Goal: Transaction & Acquisition: Purchase product/service

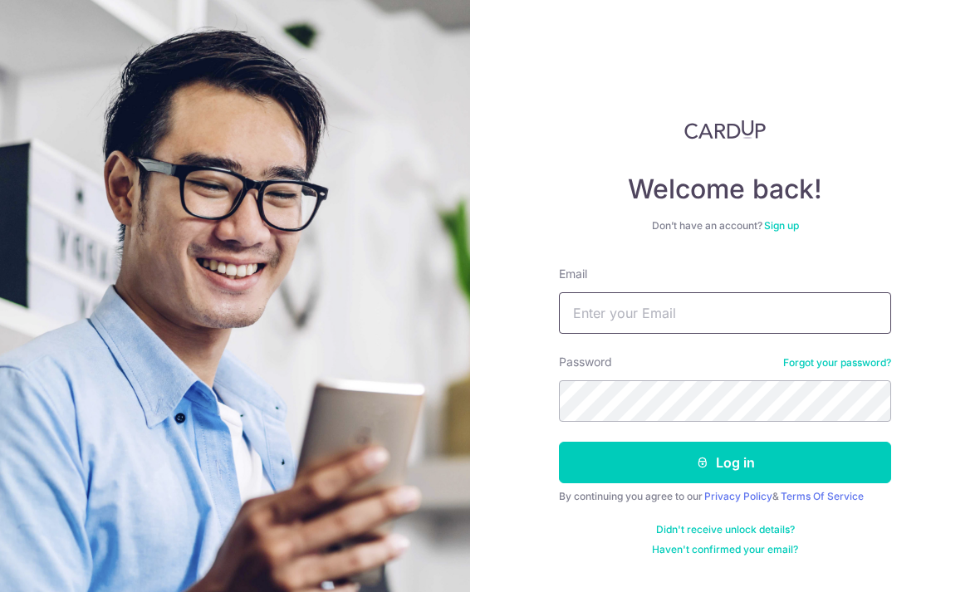
click at [726, 314] on input "Email" at bounding box center [725, 313] width 332 height 42
type input "Cjunhui@hotmail.com"
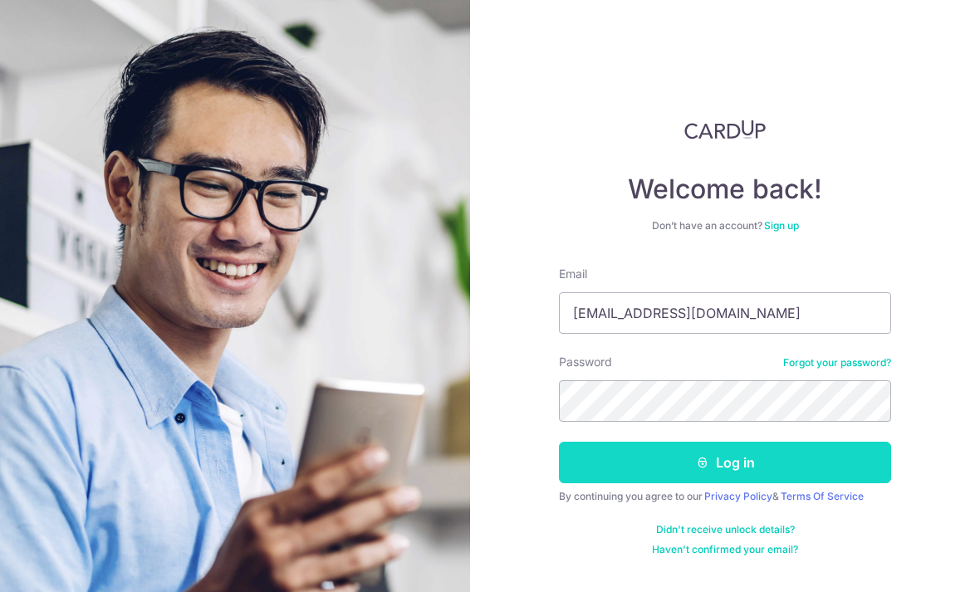
click at [807, 459] on button "Log in" at bounding box center [725, 463] width 332 height 42
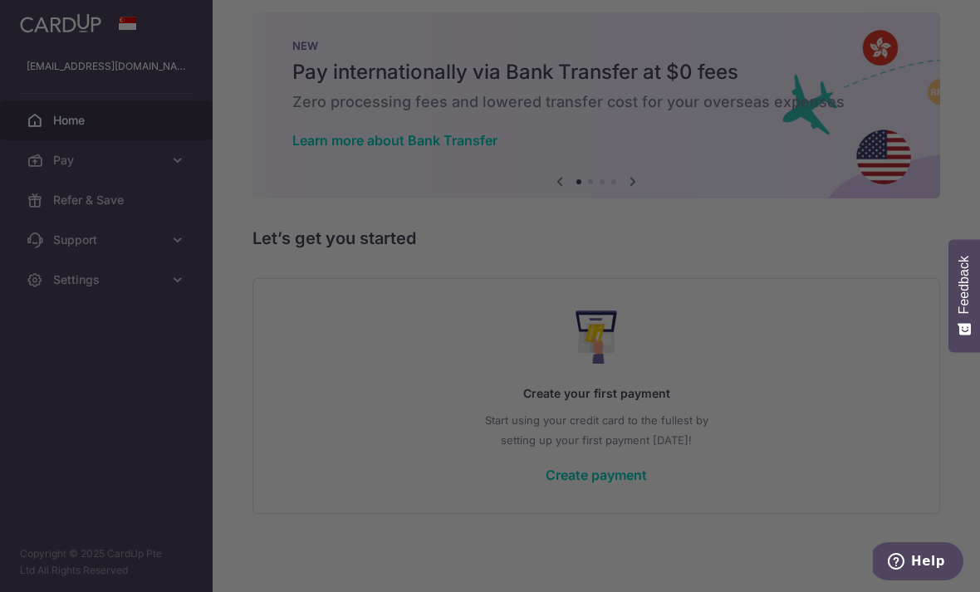
scroll to position [28, 0]
click at [859, 468] on div at bounding box center [495, 299] width 990 height 598
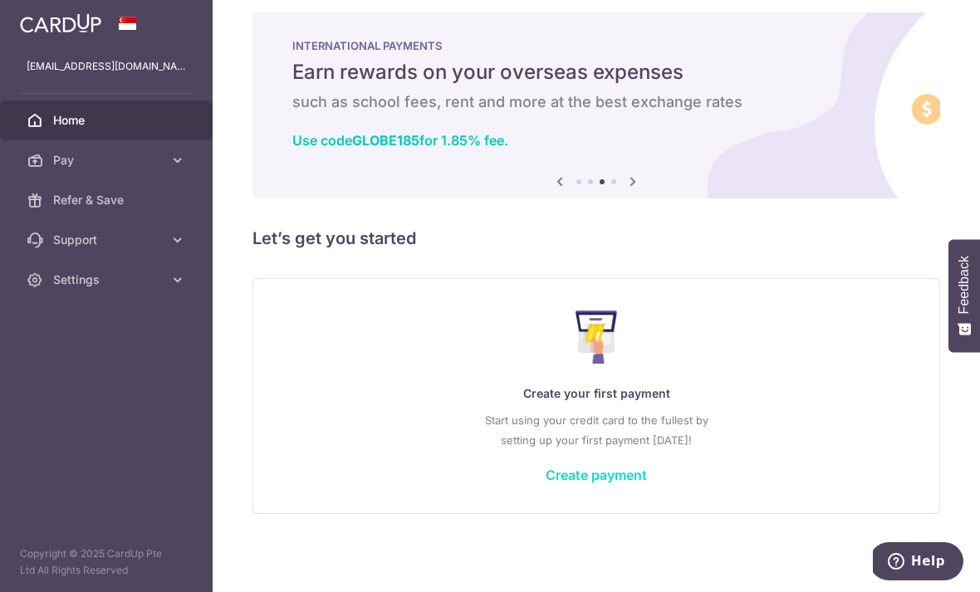
click at [545, 483] on link "Create payment" at bounding box center [595, 475] width 101 height 17
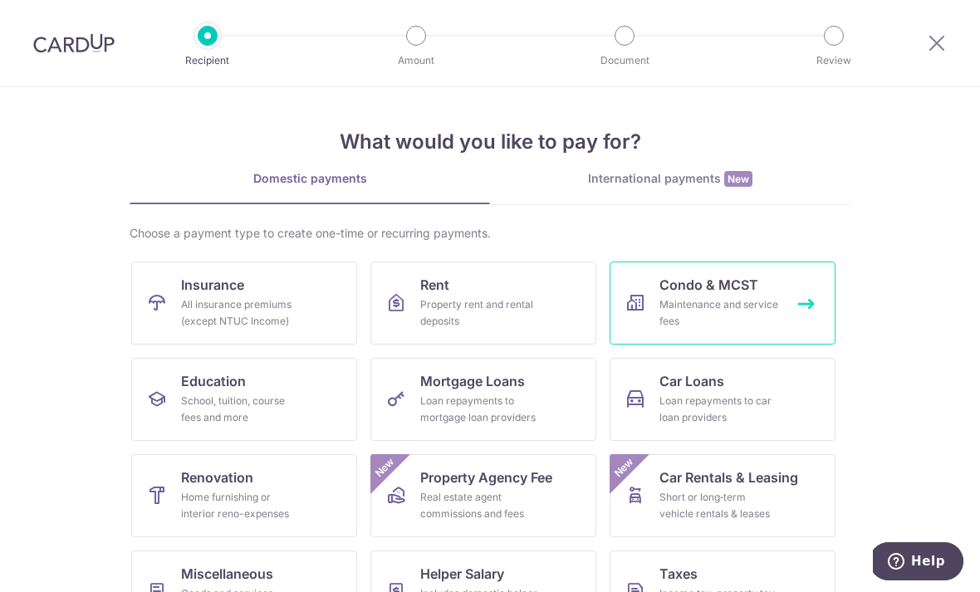
click at [717, 319] on div "Maintenance and service fees" at bounding box center [719, 312] width 120 height 33
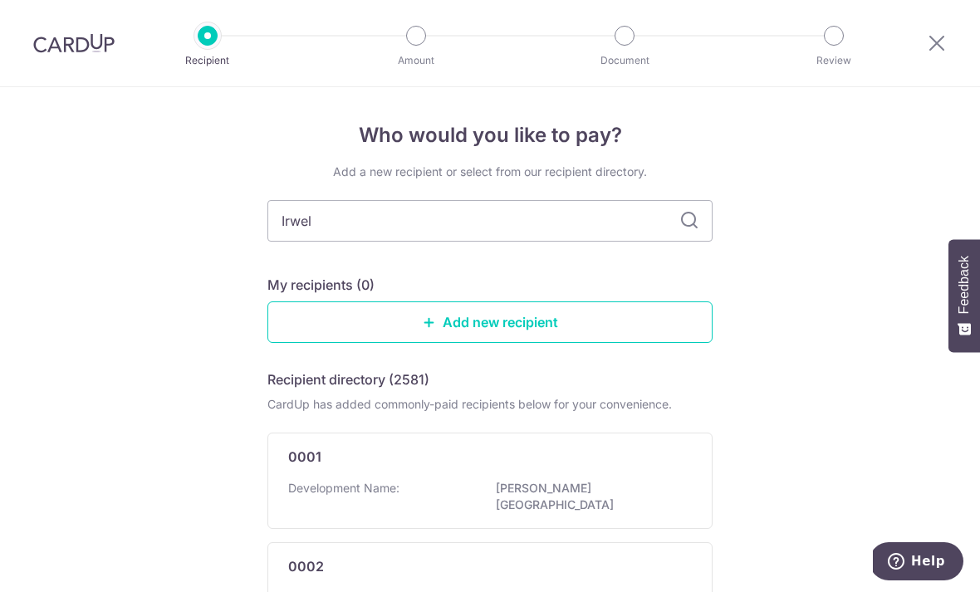
type input "Irwell"
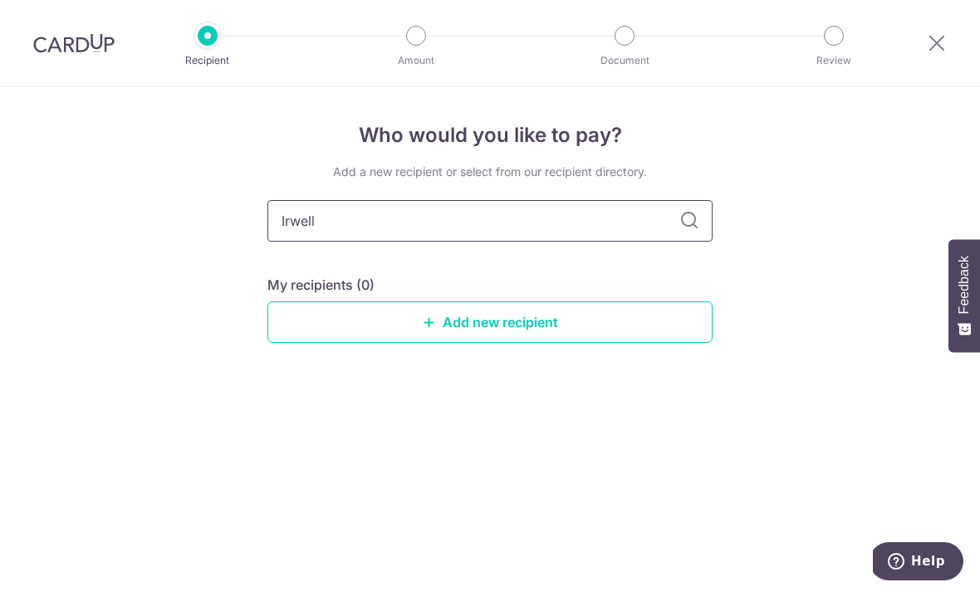
click at [703, 219] on input "Irwell" at bounding box center [489, 221] width 445 height 42
click at [688, 231] on icon at bounding box center [689, 221] width 20 height 20
click at [603, 236] on input "Irwell" at bounding box center [489, 221] width 445 height 42
type input "I"
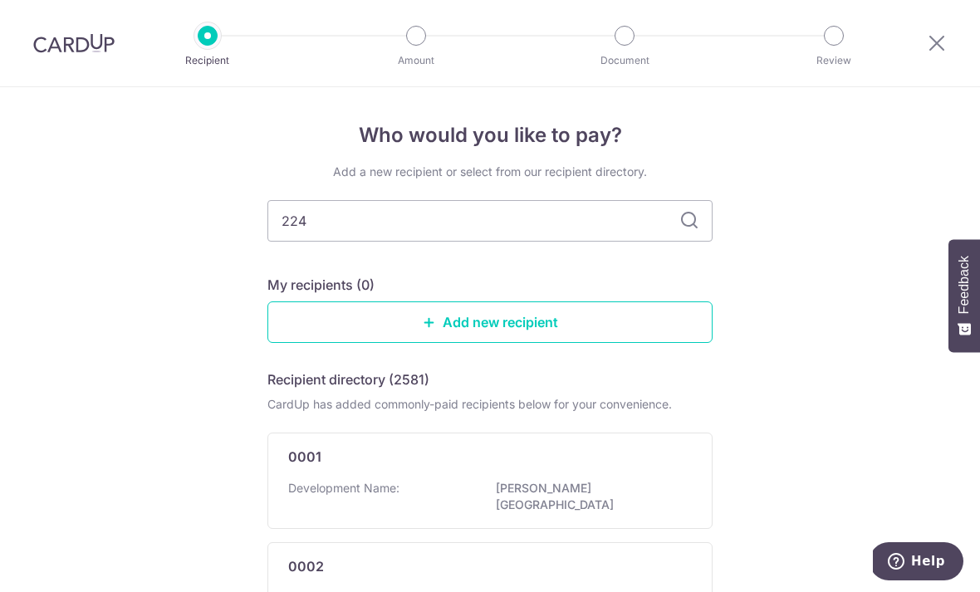
type input "2245"
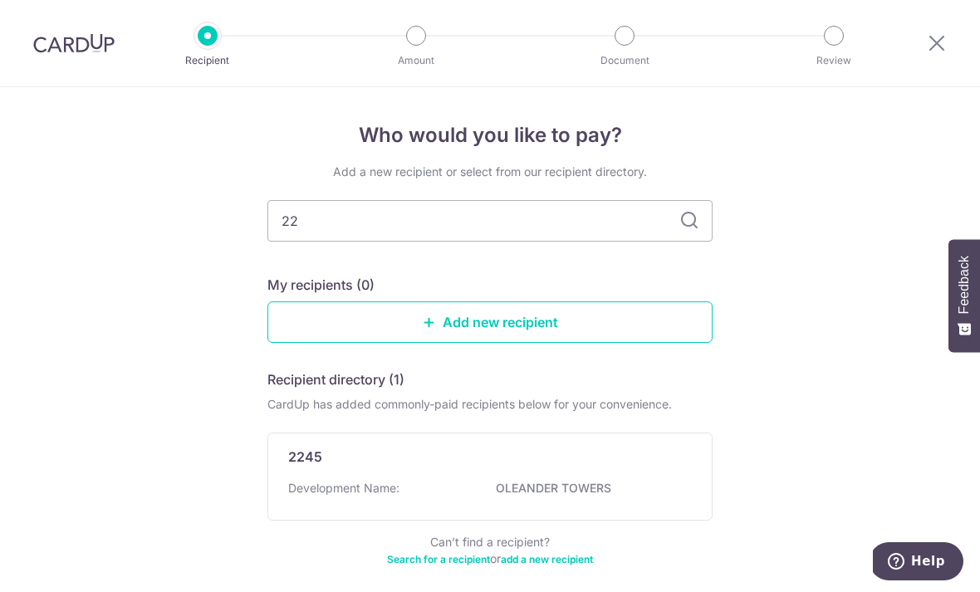
type input "2"
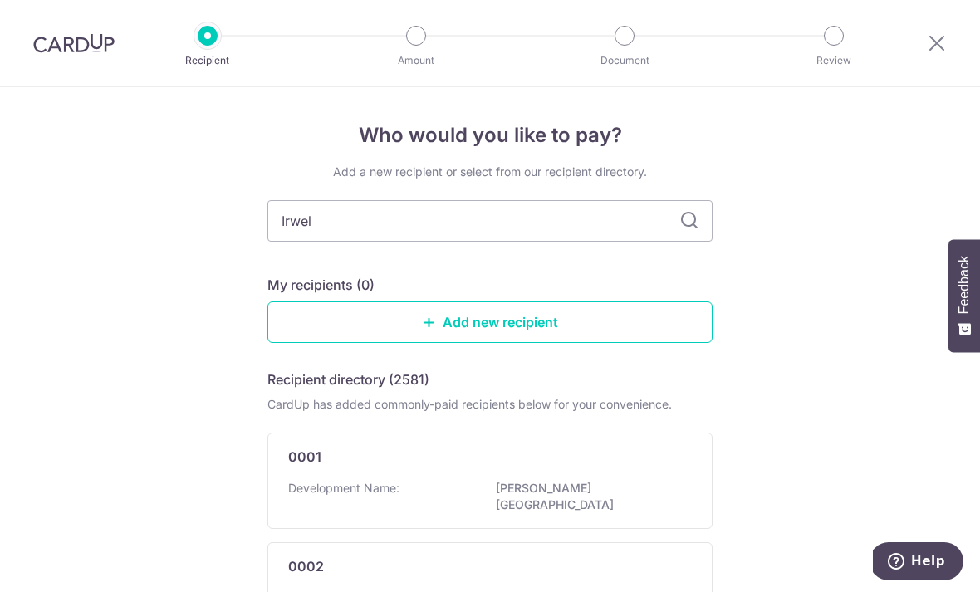
type input "Irwell"
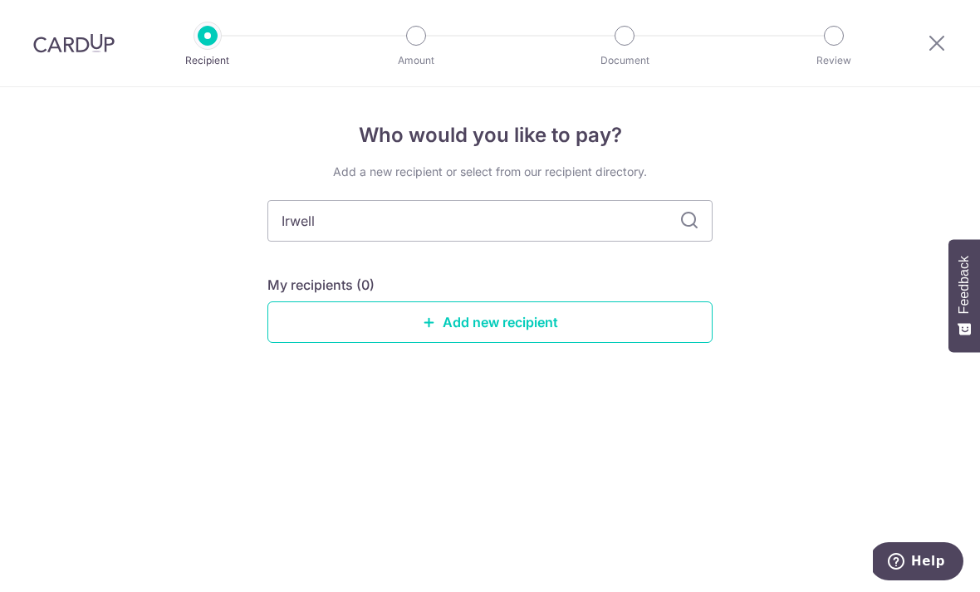
scroll to position [40, 0]
click at [440, 301] on link "Add new recipient" at bounding box center [489, 322] width 445 height 42
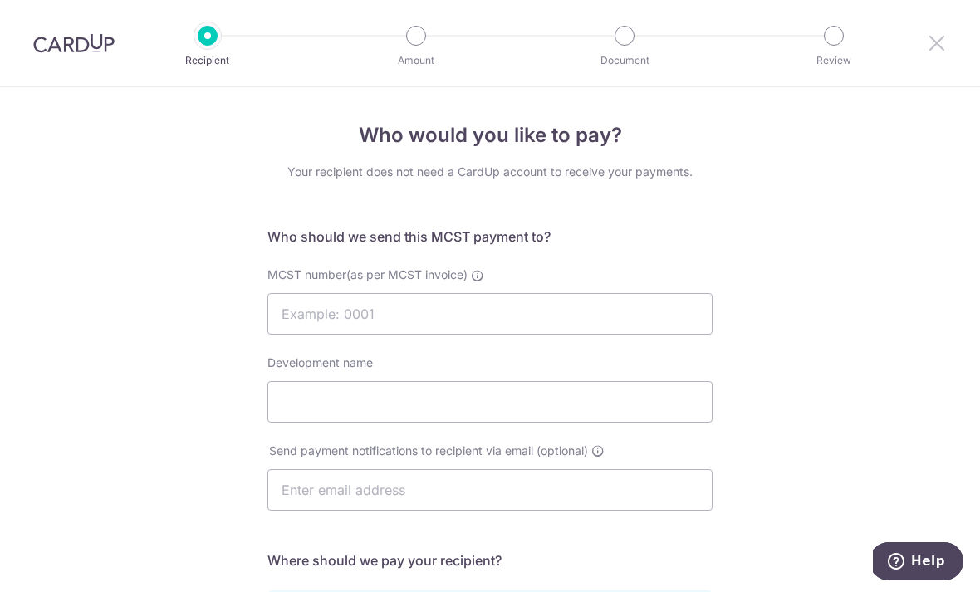
click at [944, 43] on icon at bounding box center [937, 42] width 20 height 21
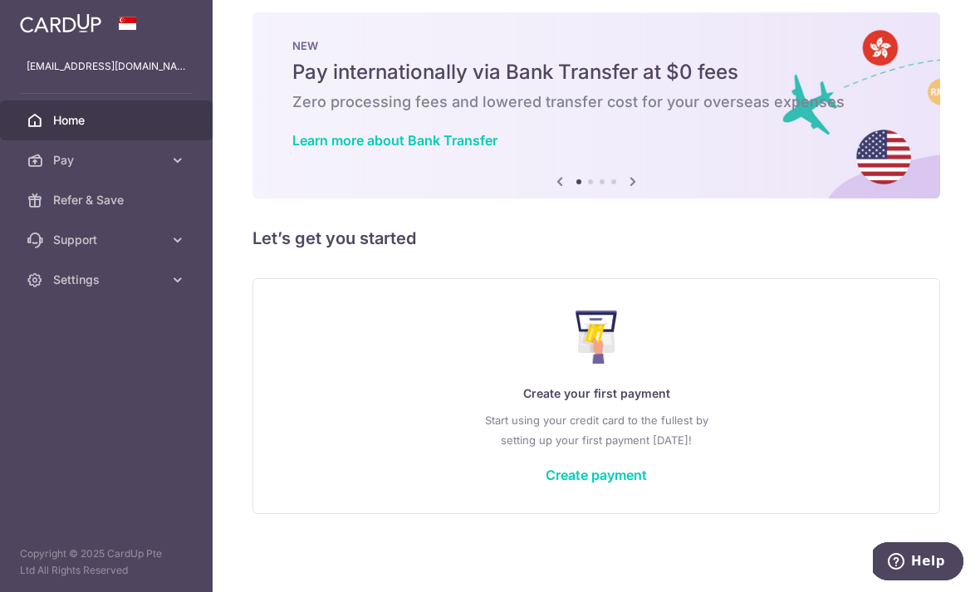
scroll to position [28, 0]
click at [545, 483] on link "Create payment" at bounding box center [595, 475] width 101 height 17
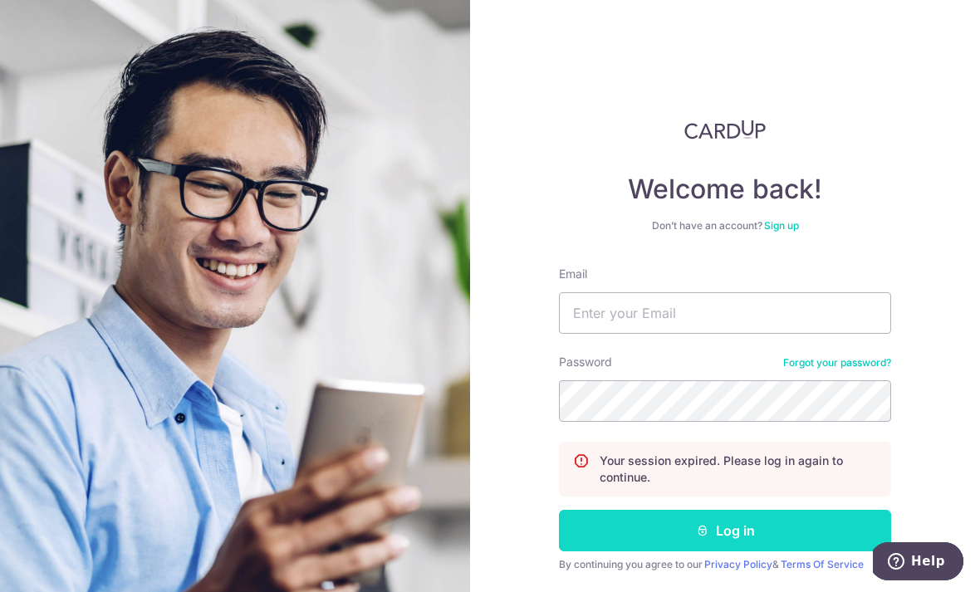
click at [751, 530] on button "Log in" at bounding box center [725, 531] width 332 height 42
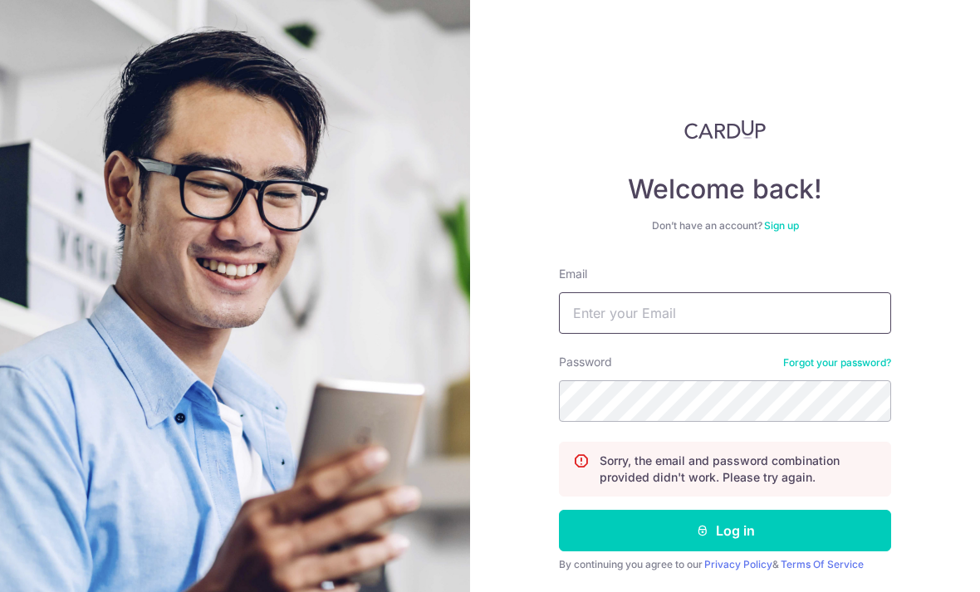
click at [846, 320] on input "Email" at bounding box center [725, 313] width 332 height 42
type input "Cjunhui@hotmail.com"
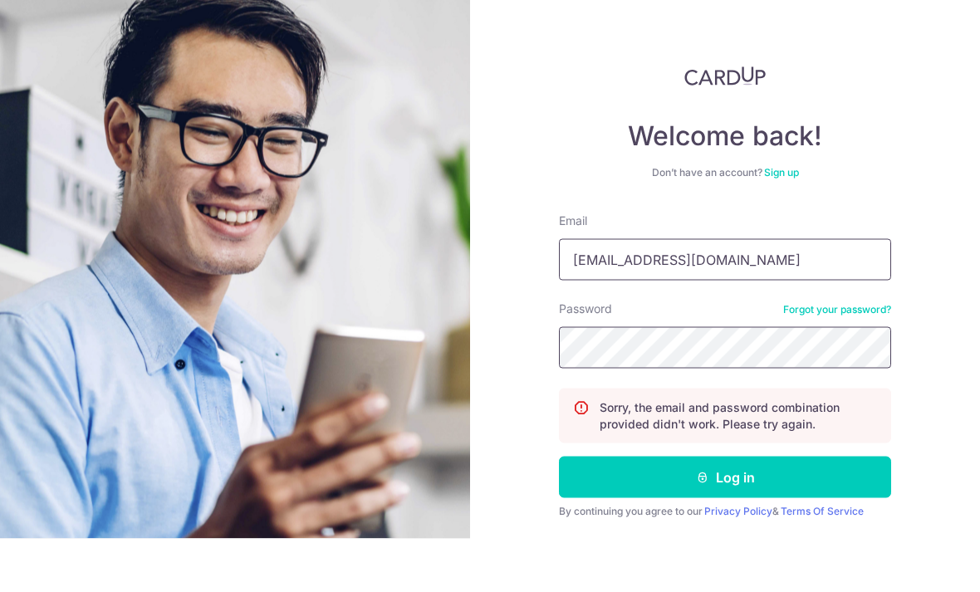
scroll to position [37, 0]
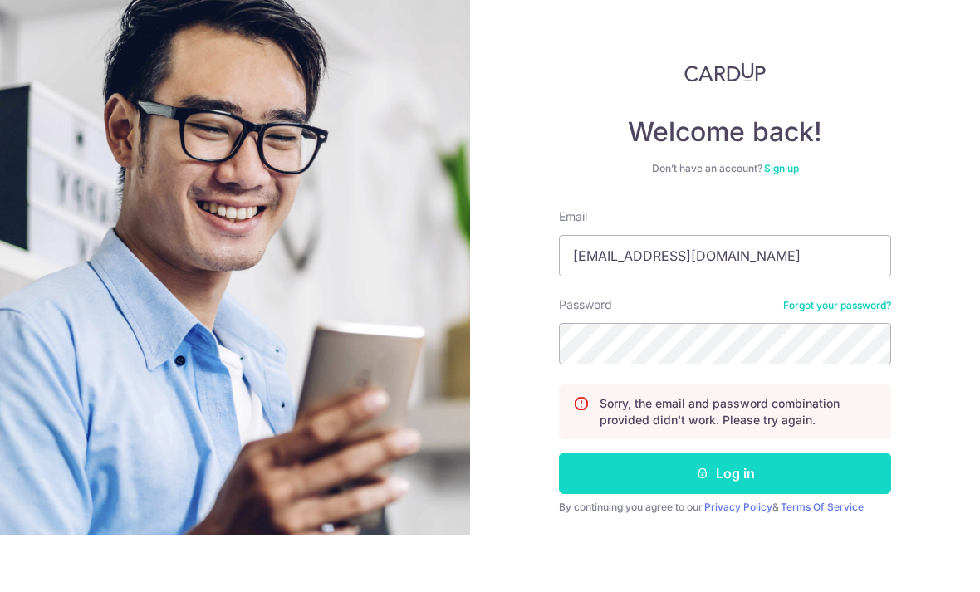
click at [784, 510] on button "Log in" at bounding box center [725, 531] width 332 height 42
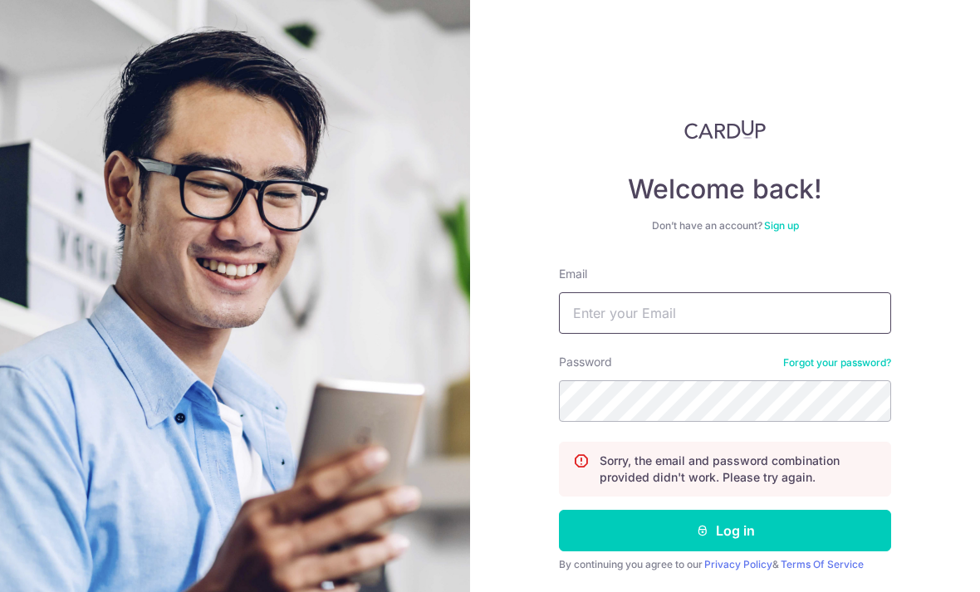
click at [756, 319] on input "Email" at bounding box center [725, 313] width 332 height 42
type input "Cjunhui@hotmail.com"
click at [894, 208] on div "Welcome back! Don’t have an account? Sign up Email Cjunhui@hotmail.com Password…" at bounding box center [725, 296] width 510 height 592
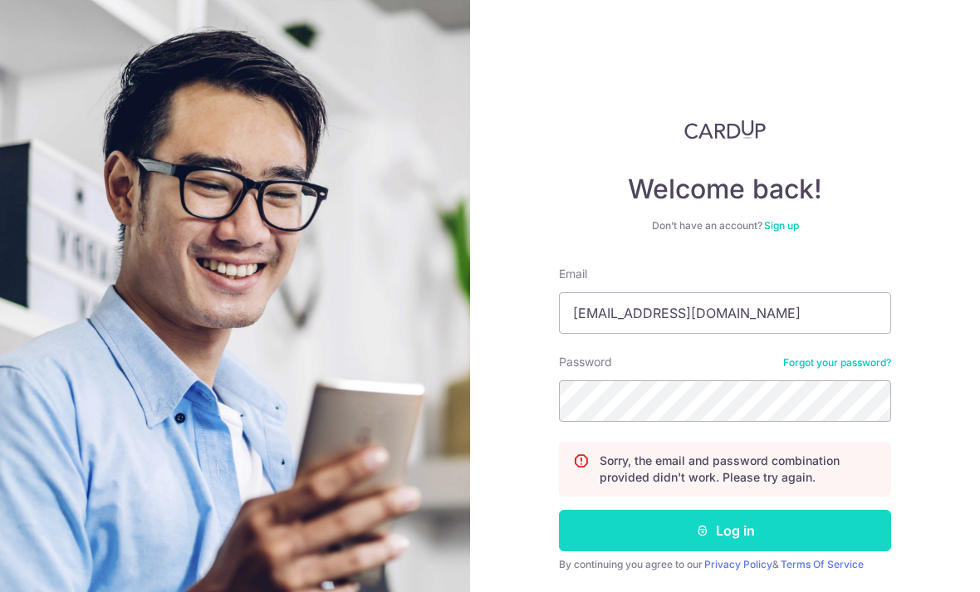
click at [826, 528] on button "Log in" at bounding box center [725, 531] width 332 height 42
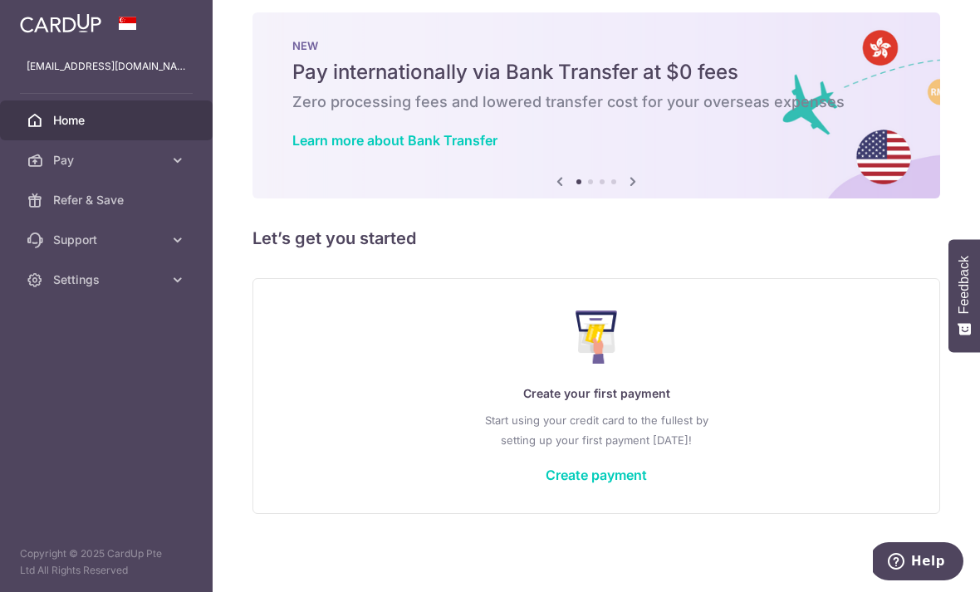
scroll to position [28, 0]
click at [545, 483] on link "Create payment" at bounding box center [595, 475] width 101 height 17
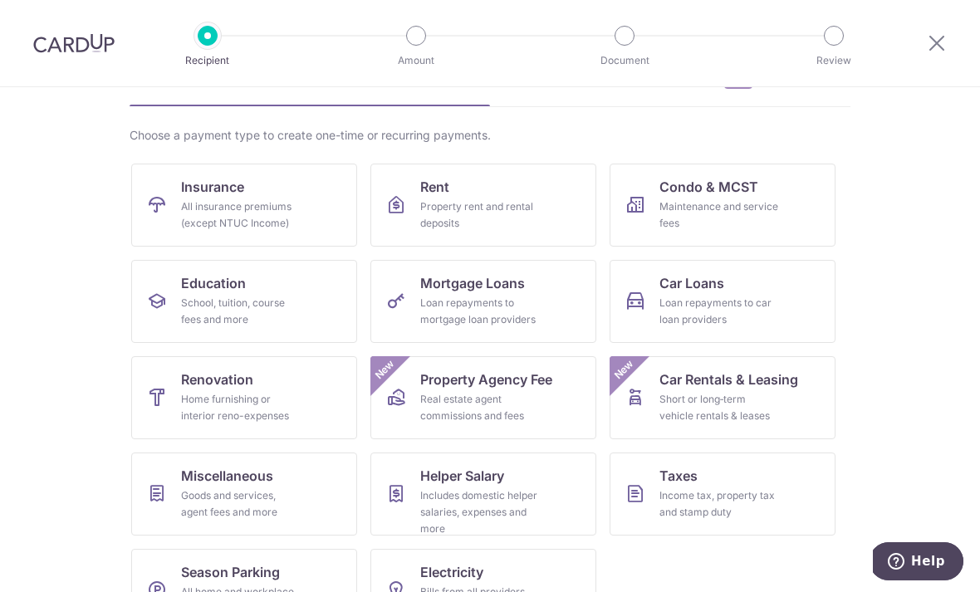
scroll to position [98, 0]
click at [205, 489] on div "Goods and services, agent fees and more" at bounding box center [241, 503] width 120 height 33
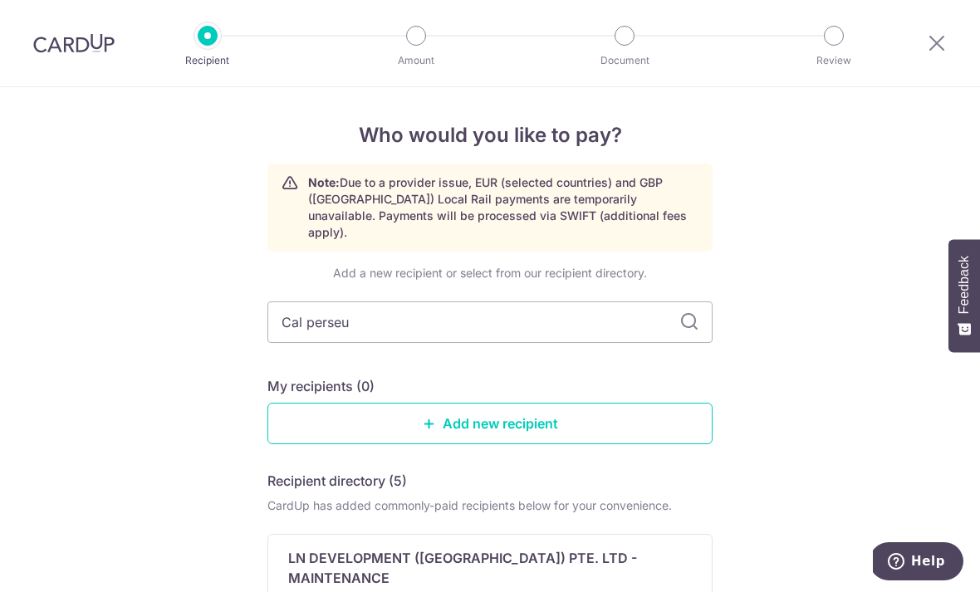
type input "Cal perseus"
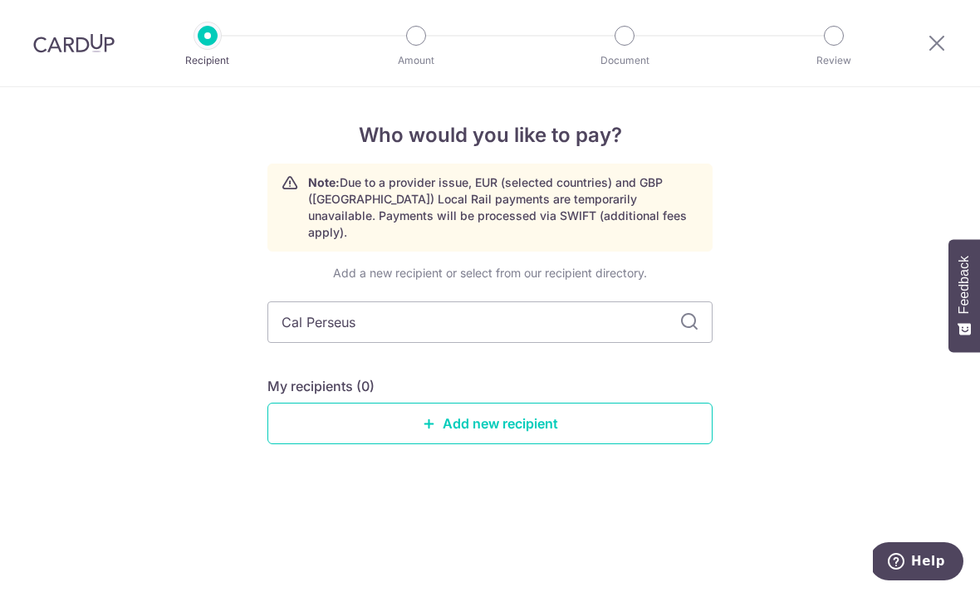
type input "Cal Perseus"
type input "C"
type input "CDL perseus"
type input "C"
type input "Irwell"
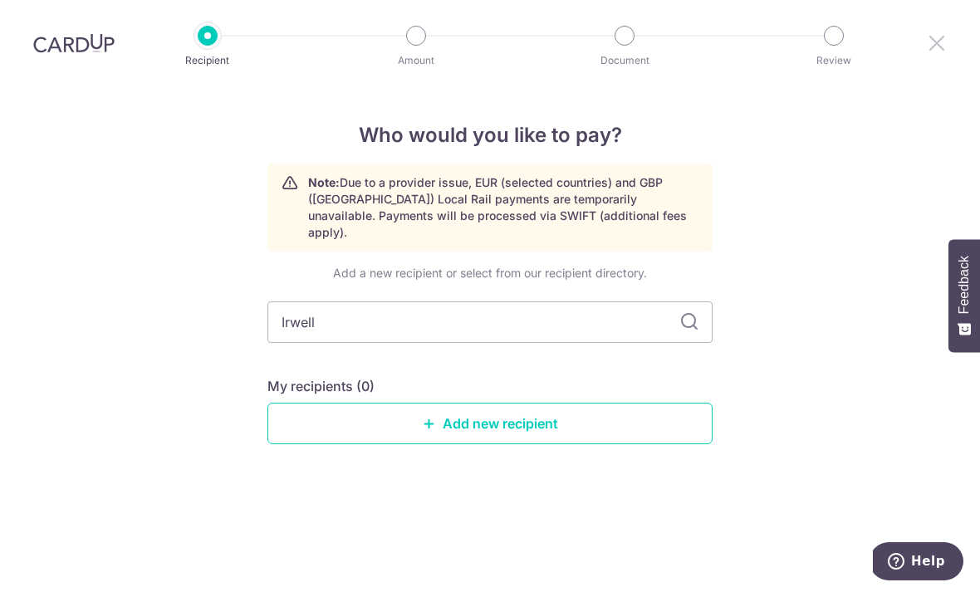
click at [944, 37] on icon at bounding box center [937, 42] width 20 height 21
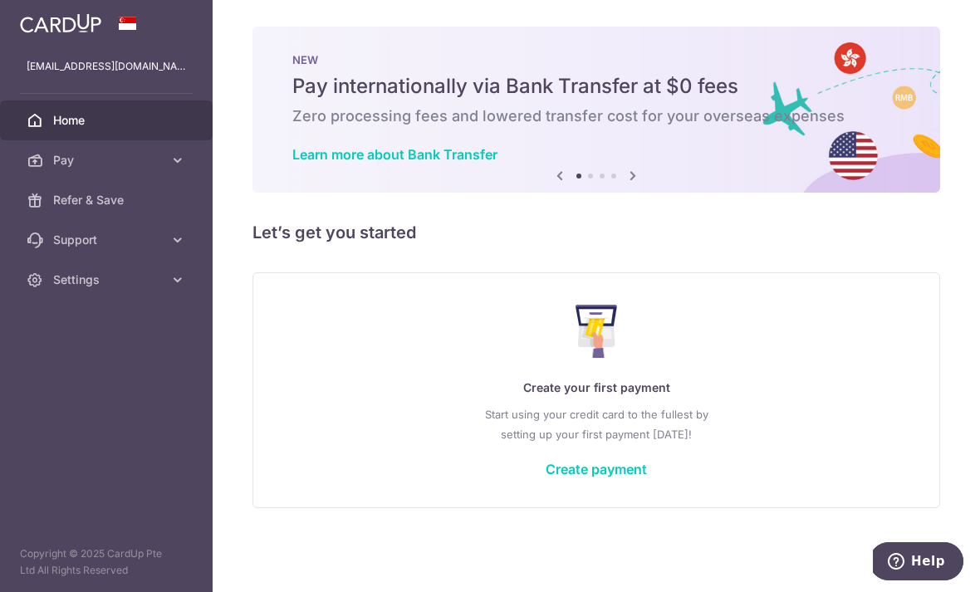
click at [0, 0] on button "button" at bounding box center [0, 0] width 0 height 0
click at [123, 69] on p "cjunhui@hotmail.com" at bounding box center [106, 66] width 159 height 17
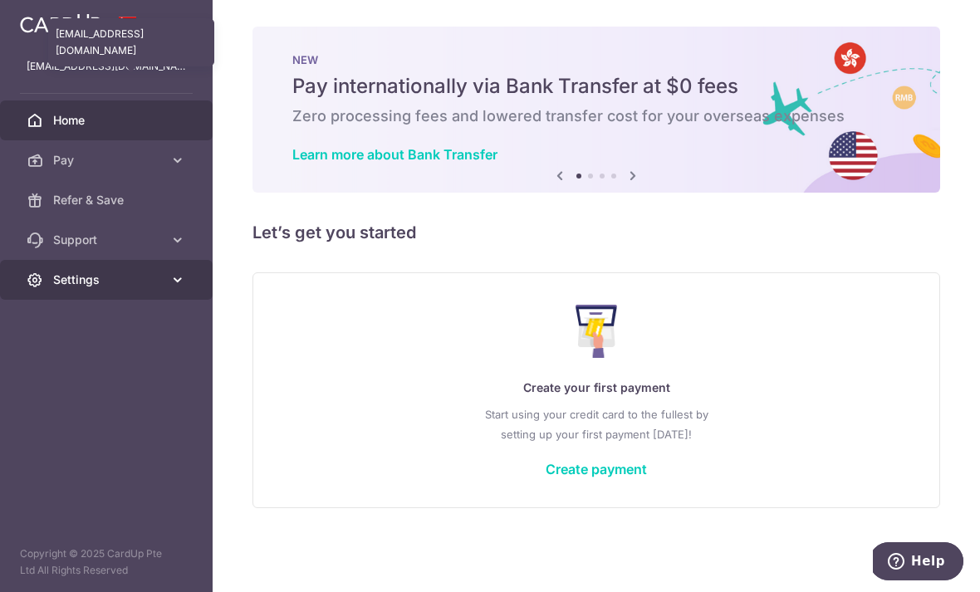
click at [184, 268] on link "Settings" at bounding box center [106, 280] width 213 height 40
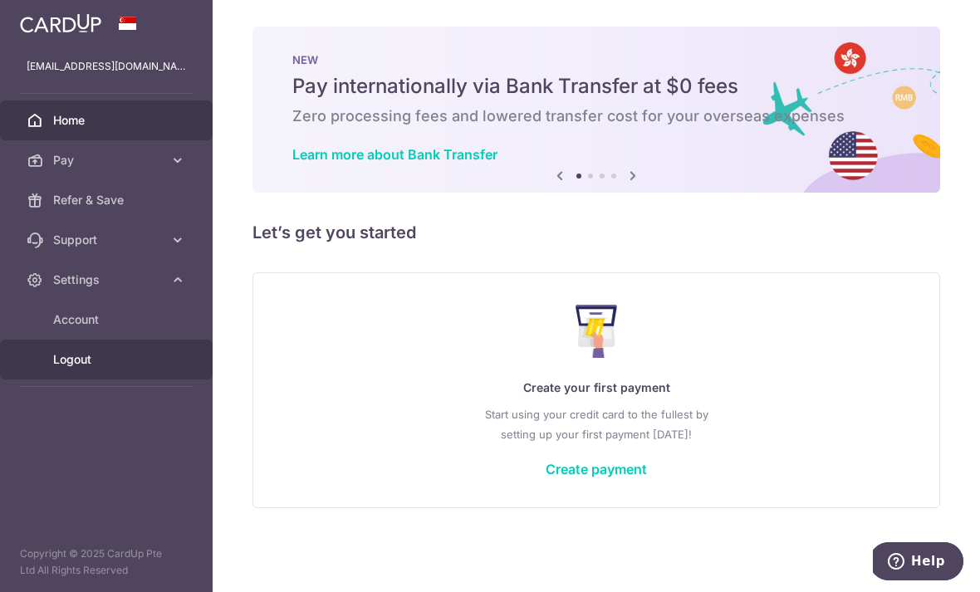
click at [76, 366] on span "Logout" at bounding box center [108, 359] width 110 height 17
